Goal: Task Accomplishment & Management: Complete application form

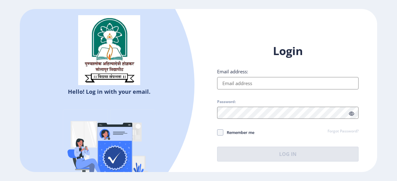
click at [250, 84] on input "Email address:" at bounding box center [287, 83] width 141 height 12
type input "[EMAIL_ADDRESS][DOMAIN_NAME]"
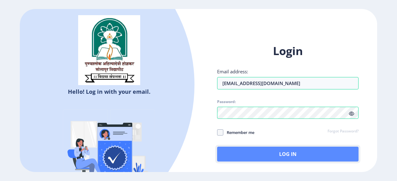
click at [267, 152] on button "Log In" at bounding box center [287, 154] width 141 height 15
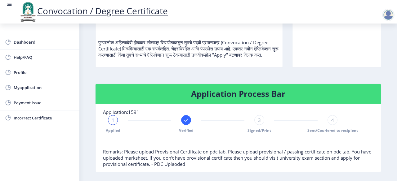
scroll to position [124, 0]
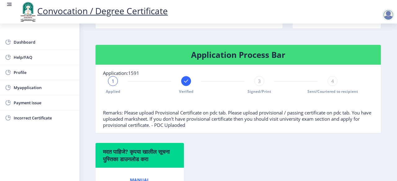
click at [261, 94] on div "3 Signed/Print" at bounding box center [259, 85] width 10 height 18
click at [259, 84] on span "3" at bounding box center [259, 81] width 3 height 6
click at [332, 86] on div "4" at bounding box center [332, 81] width 10 height 10
click at [331, 84] on span "4" at bounding box center [332, 81] width 3 height 6
click at [258, 83] on div at bounding box center [259, 81] width 10 height 10
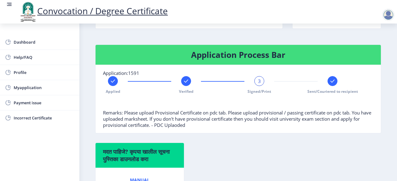
click at [187, 84] on rect at bounding box center [186, 81] width 6 height 6
click at [255, 86] on div at bounding box center [259, 81] width 10 height 10
click at [29, 86] on span "Myapplication" at bounding box center [44, 87] width 61 height 7
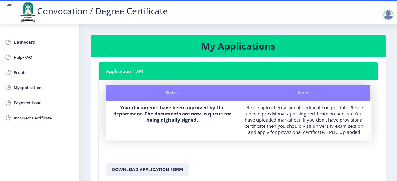
click at [217, 15] on div "Convocation / Degree Certificate" at bounding box center [204, 11] width 397 height 21
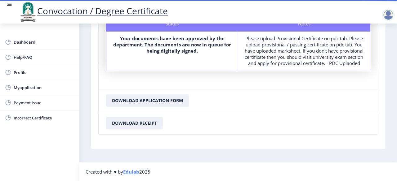
scroll to position [74, 0]
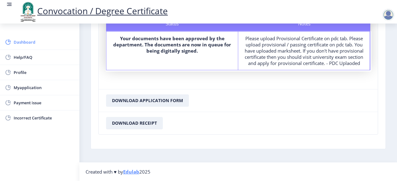
click at [27, 42] on span "Dashboard" at bounding box center [44, 41] width 61 height 7
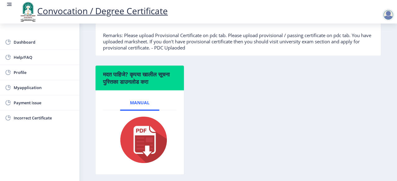
scroll to position [233, 0]
